Goal: Go to known website: Access a specific website the user already knows

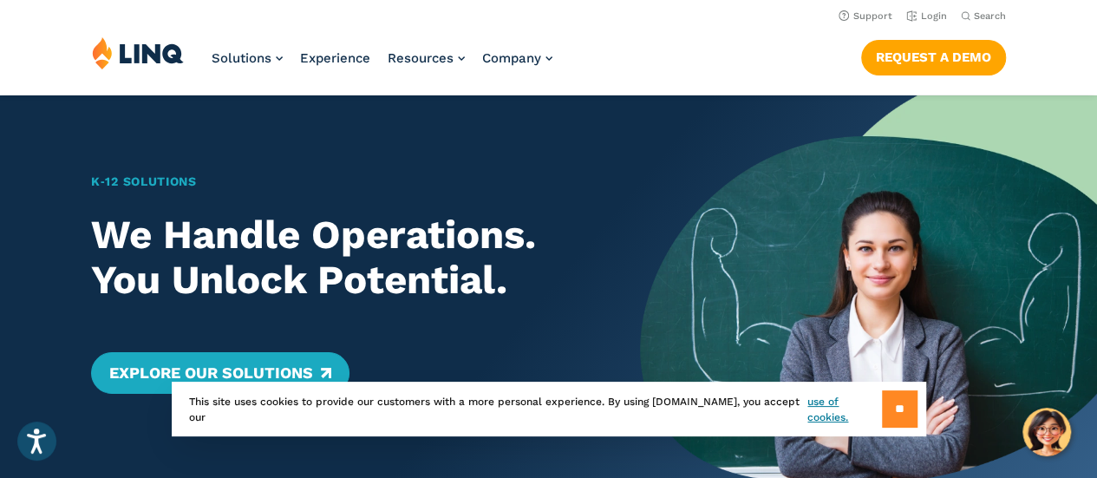
click at [904, 404] on input "**" at bounding box center [900, 408] width 36 height 37
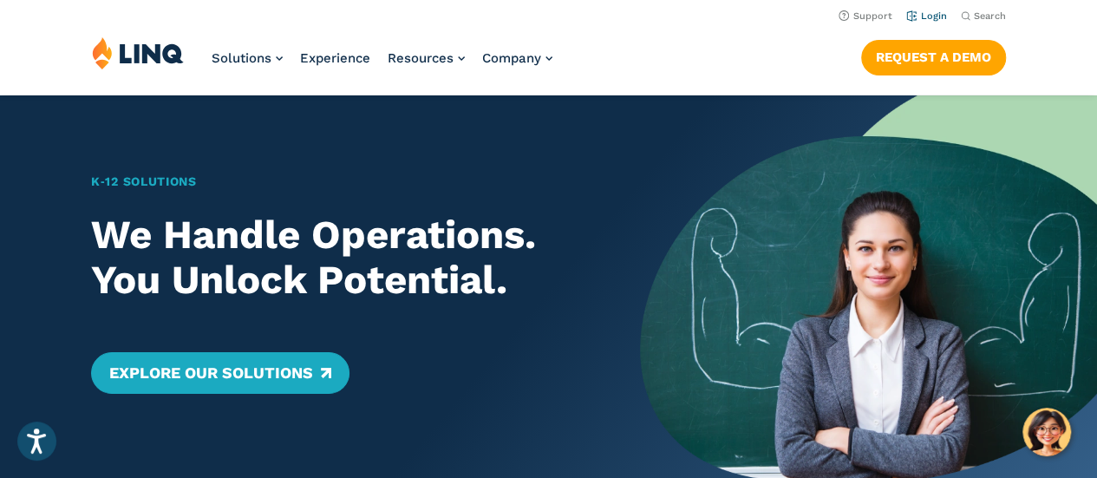
click at [924, 23] on li "Login" at bounding box center [926, 14] width 41 height 19
click at [931, 16] on link "Login" at bounding box center [926, 15] width 41 height 11
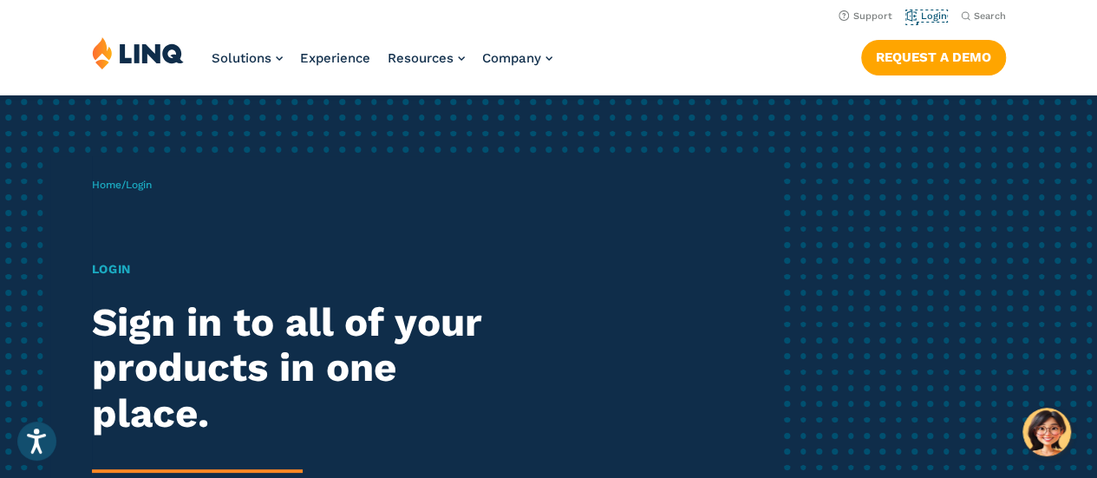
click at [936, 10] on link "Login" at bounding box center [926, 15] width 41 height 11
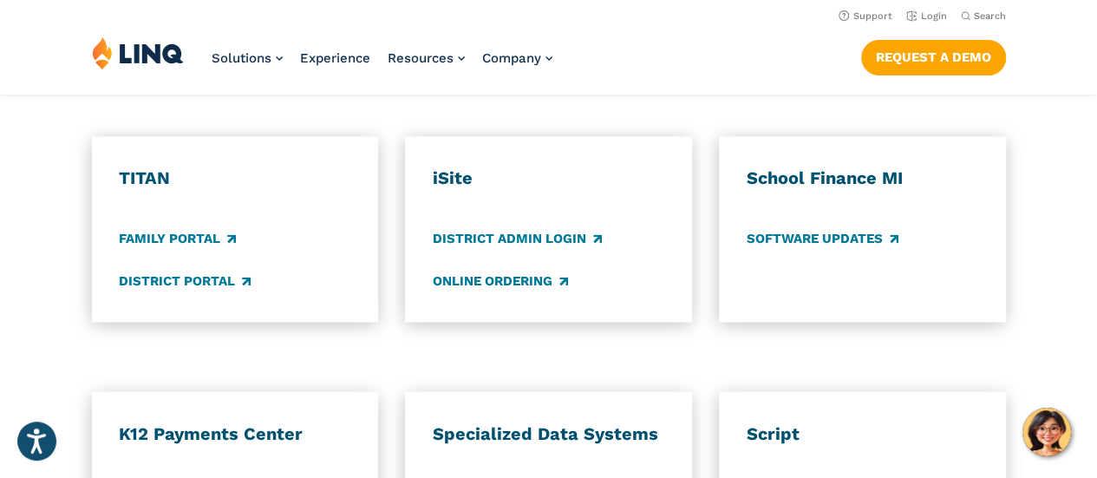
scroll to position [1300, 0]
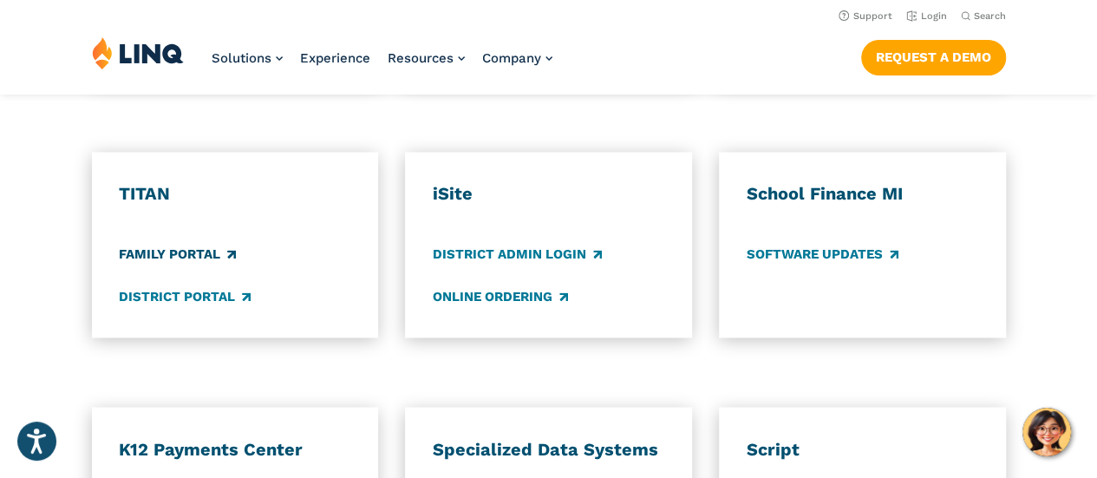
click at [148, 244] on link "Family Portal" at bounding box center [177, 253] width 117 height 19
